Goal: Task Accomplishment & Management: Use online tool/utility

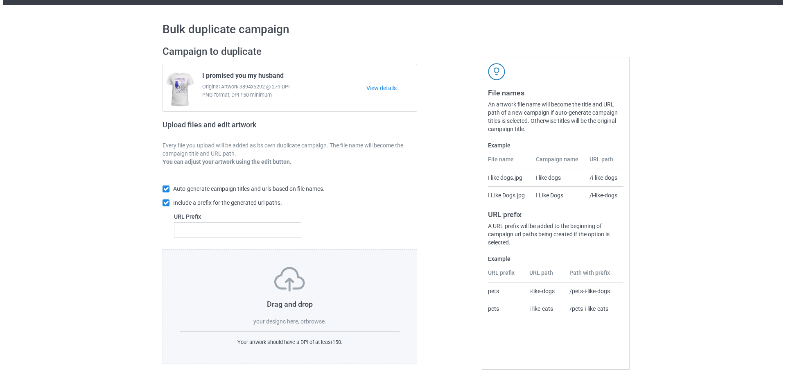
scroll to position [26, 0]
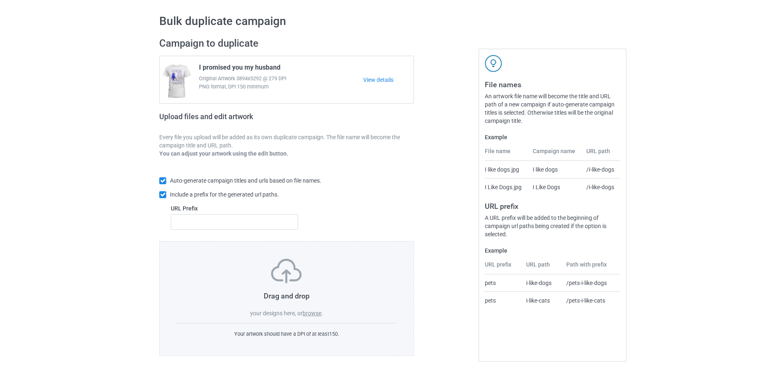
click at [312, 312] on label "browse" at bounding box center [312, 313] width 19 height 7
click at [0, 0] on input "browse" at bounding box center [0, 0] width 0 height 0
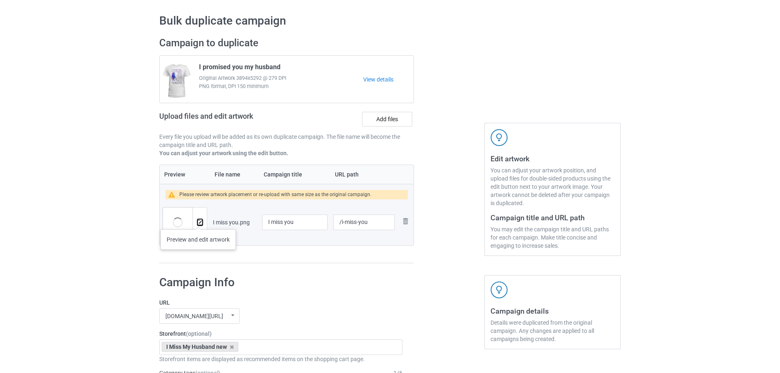
click at [198, 221] on img at bounding box center [199, 222] width 5 height 5
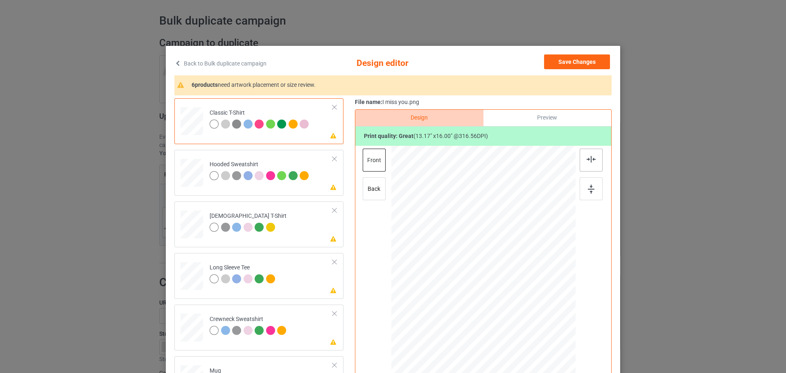
click at [592, 166] on div at bounding box center [591, 160] width 23 height 23
click at [598, 190] on div at bounding box center [591, 188] width 23 height 23
click at [324, 183] on td "Please review artwork placement Hooded Sweatshirt" at bounding box center [271, 171] width 132 height 36
click at [588, 182] on div at bounding box center [591, 188] width 23 height 23
click at [581, 156] on div at bounding box center [591, 160] width 23 height 23
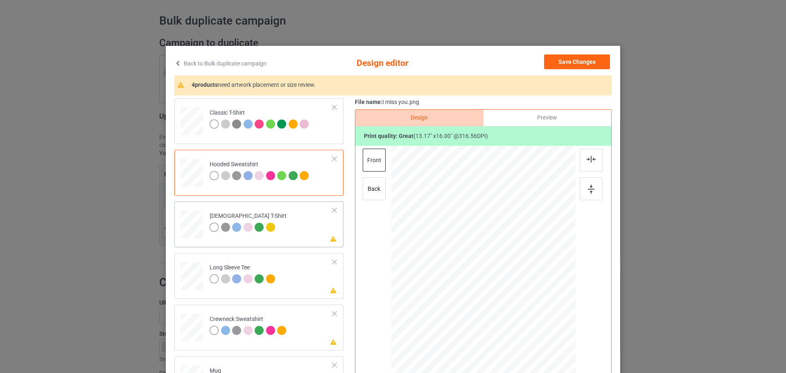
click at [323, 240] on td "Please review artwork placement [DEMOGRAPHIC_DATA] T-Shirt" at bounding box center [271, 223] width 132 height 36
click at [589, 183] on div at bounding box center [591, 188] width 23 height 23
click at [589, 164] on div at bounding box center [591, 160] width 23 height 23
click at [320, 283] on td "Please review artwork placement Long Sleeve Tee" at bounding box center [271, 274] width 132 height 36
click at [589, 188] on img at bounding box center [591, 189] width 7 height 9
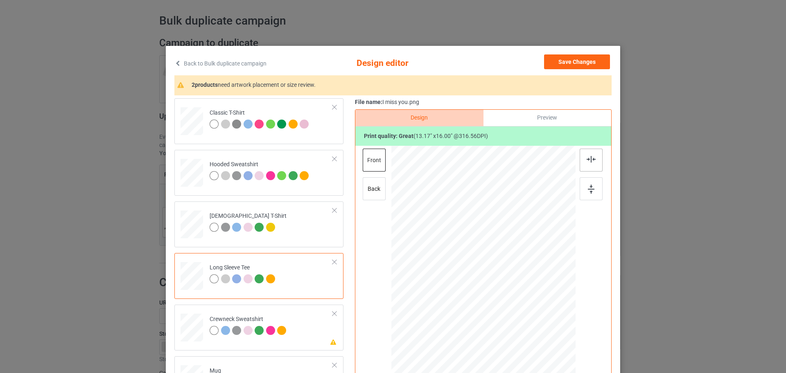
click at [590, 167] on div at bounding box center [591, 160] width 23 height 23
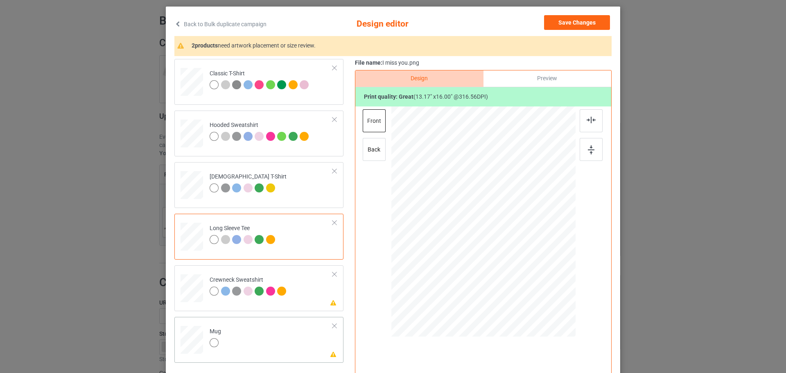
scroll to position [96, 0]
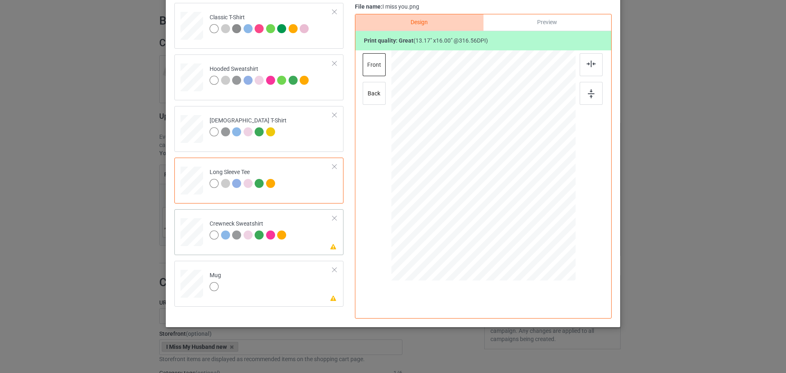
click at [322, 239] on td "Please review artwork placement Crewneck Sweatshirt" at bounding box center [271, 231] width 132 height 36
click at [588, 93] on img at bounding box center [591, 93] width 7 height 9
click at [589, 63] on img at bounding box center [591, 64] width 9 height 7
click at [297, 286] on td "Please review artwork placement Mug" at bounding box center [271, 282] width 132 height 36
drag, startPoint x: 535, startPoint y: 232, endPoint x: 503, endPoint y: 201, distance: 44.6
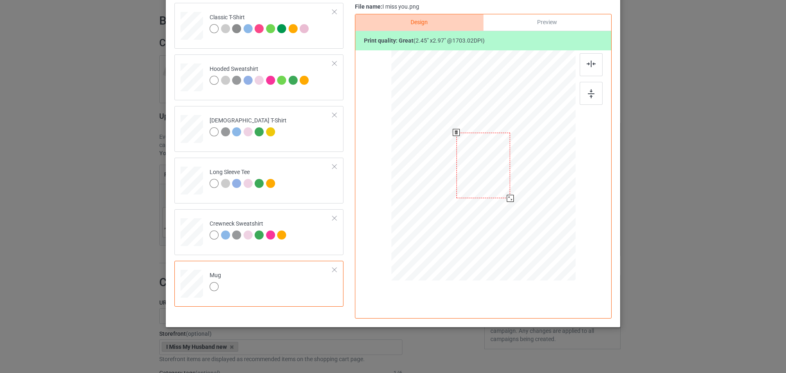
click at [503, 201] on div at bounding box center [483, 165] width 184 height 77
drag, startPoint x: 448, startPoint y: 178, endPoint x: 439, endPoint y: 178, distance: 9.8
click at [439, 178] on div at bounding box center [434, 166] width 54 height 66
click at [455, 197] on div at bounding box center [458, 196] width 7 height 7
click at [445, 185] on div at bounding box center [432, 166] width 51 height 62
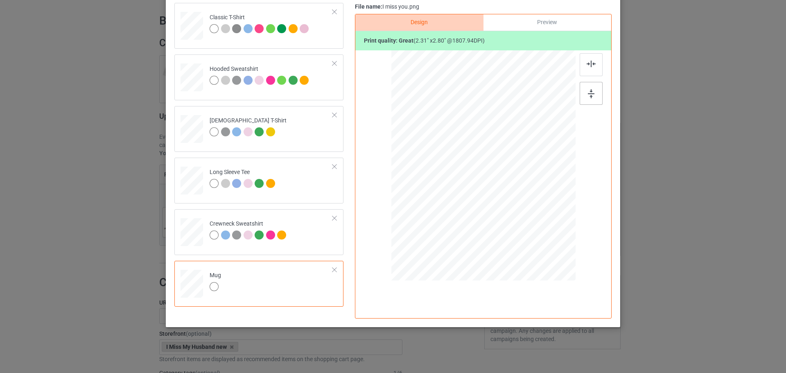
click at [592, 88] on div at bounding box center [591, 93] width 23 height 23
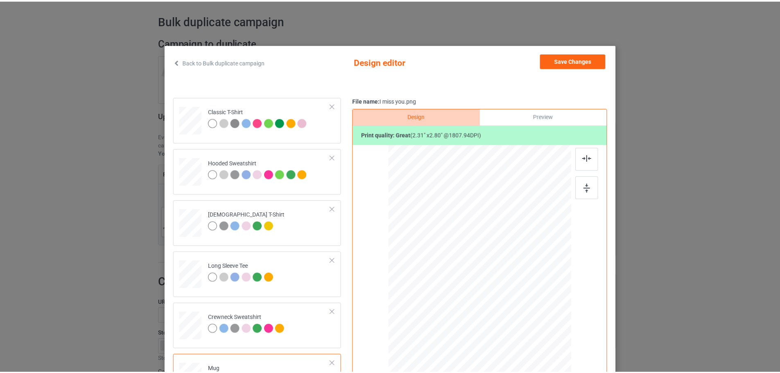
scroll to position [0, 0]
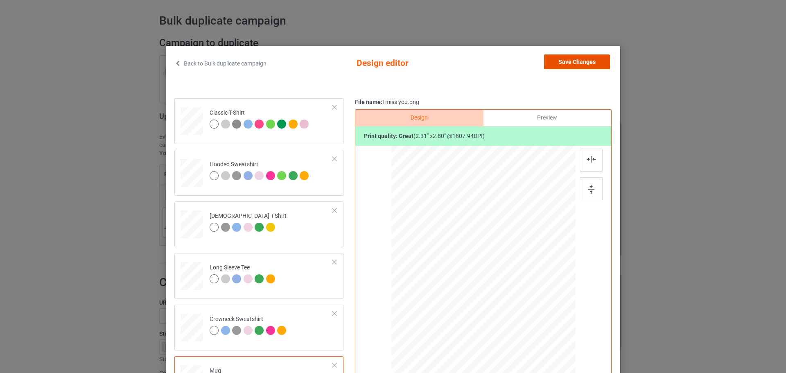
click at [561, 65] on button "Save Changes" at bounding box center [577, 61] width 66 height 15
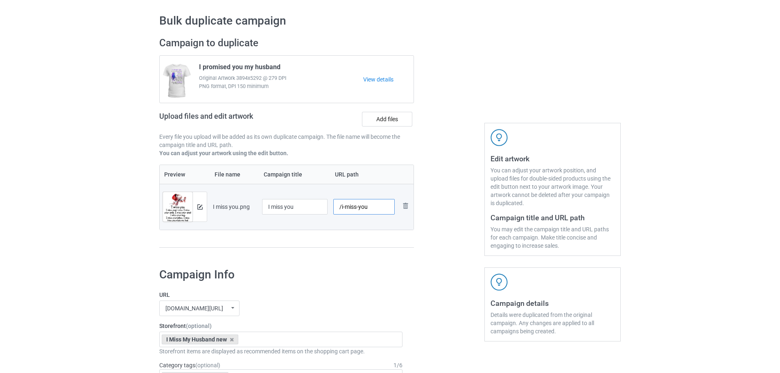
click at [309, 208] on tr "Preview and edit artwork I miss you.png I miss you /i-miss-you Remove file" at bounding box center [287, 207] width 254 height 46
type input "/zy01"
click at [233, 340] on icon at bounding box center [232, 339] width 4 height 5
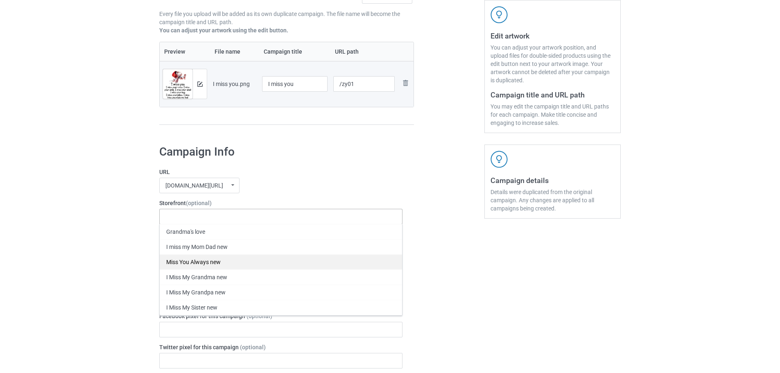
click at [239, 267] on div "Miss You Always new" at bounding box center [281, 261] width 242 height 15
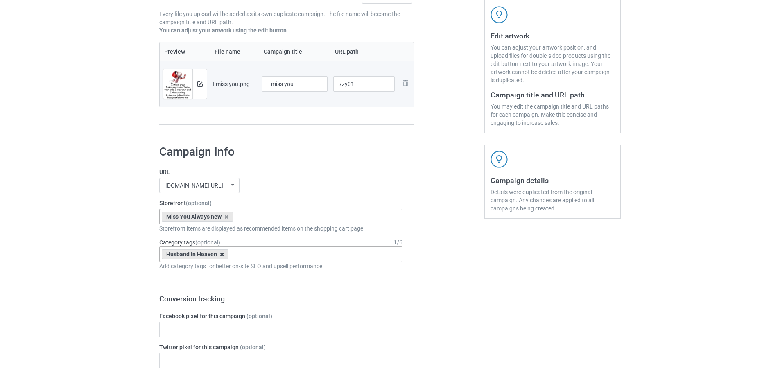
click at [223, 256] on icon at bounding box center [222, 254] width 4 height 5
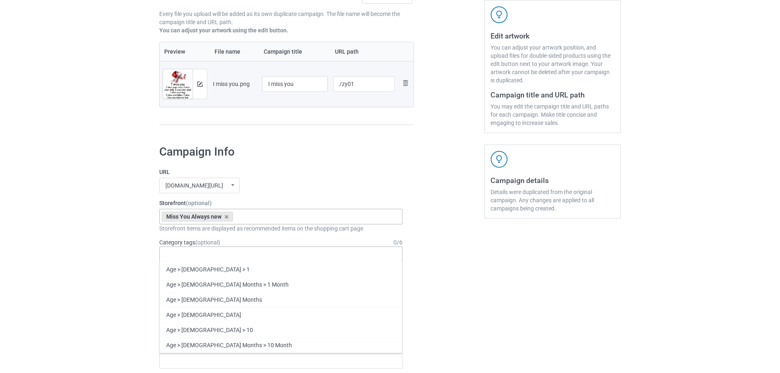
click at [231, 256] on div "Age > [DEMOGRAPHIC_DATA] > 1 Age > [DEMOGRAPHIC_DATA] Months > 1 Month Age > [D…" at bounding box center [280, 254] width 243 height 16
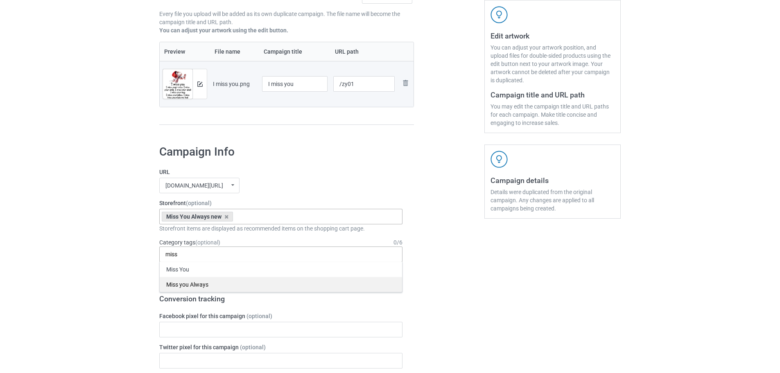
type input "miss"
click at [230, 287] on div "Miss you Always" at bounding box center [281, 284] width 242 height 15
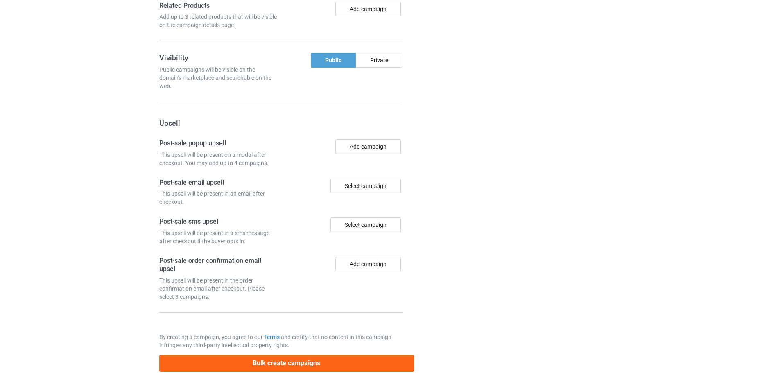
scroll to position [678, 0]
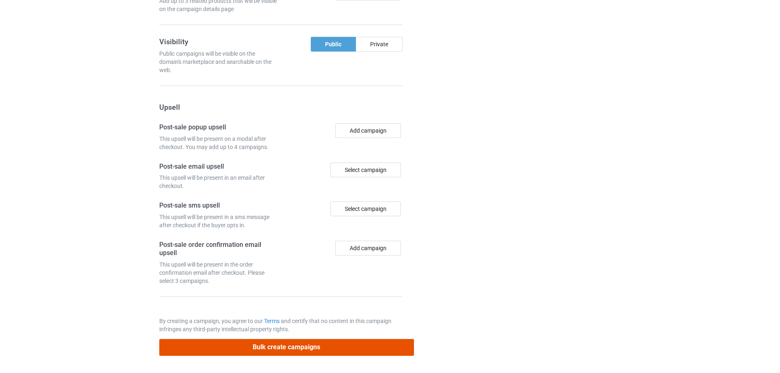
click at [353, 342] on button "Bulk create campaigns" at bounding box center [286, 347] width 255 height 17
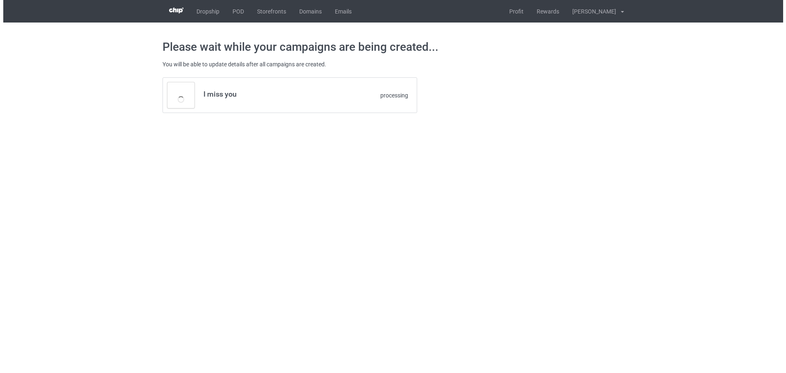
scroll to position [0, 0]
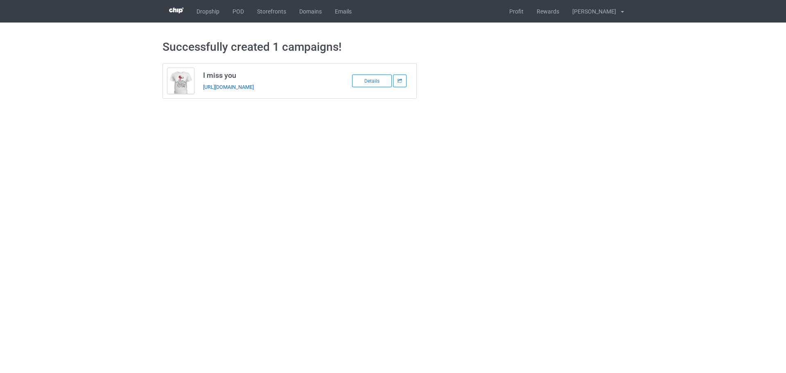
click at [254, 86] on link "[URL][DOMAIN_NAME]" at bounding box center [228, 87] width 51 height 6
